Goal: Navigation & Orientation: Find specific page/section

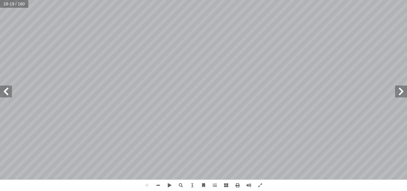
click at [9, 89] on span at bounding box center [6, 91] width 12 height 12
click at [5, 96] on span at bounding box center [6, 91] width 12 height 12
click at [3, 88] on span at bounding box center [6, 91] width 12 height 12
